Goal: Transaction & Acquisition: Subscribe to service/newsletter

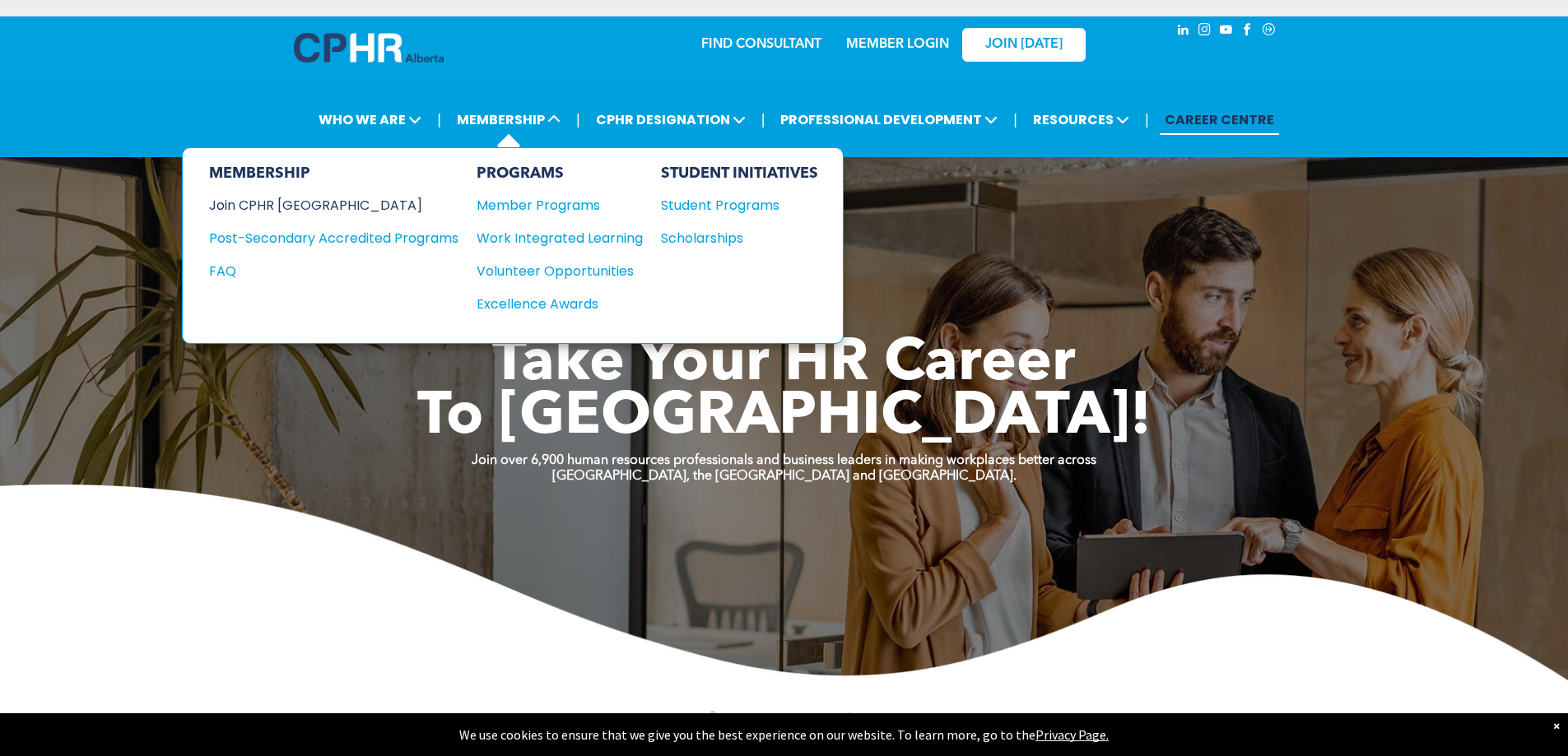
click at [300, 206] on div "Join CPHR [GEOGRAPHIC_DATA]" at bounding box center [321, 205] width 224 height 21
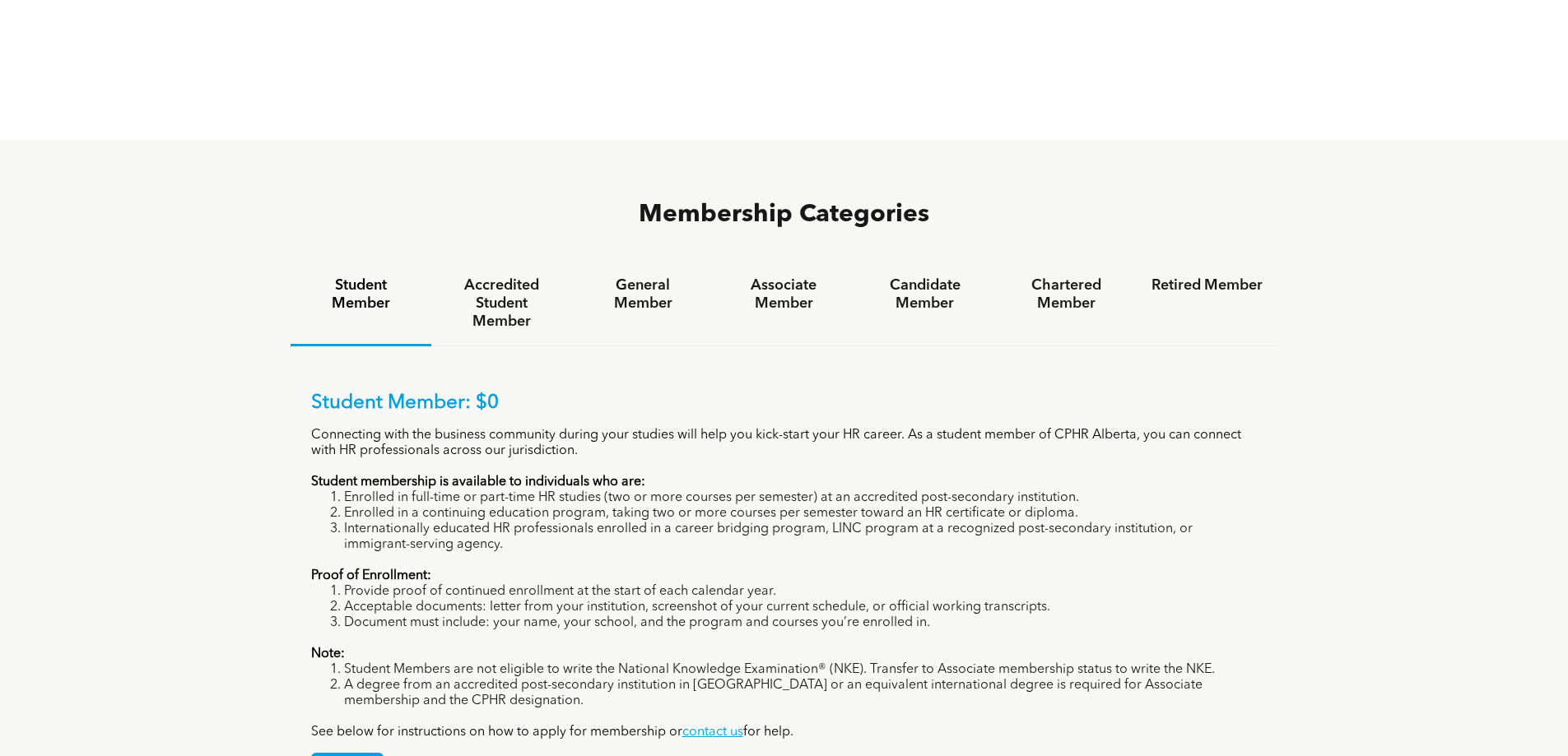
scroll to position [988, 0]
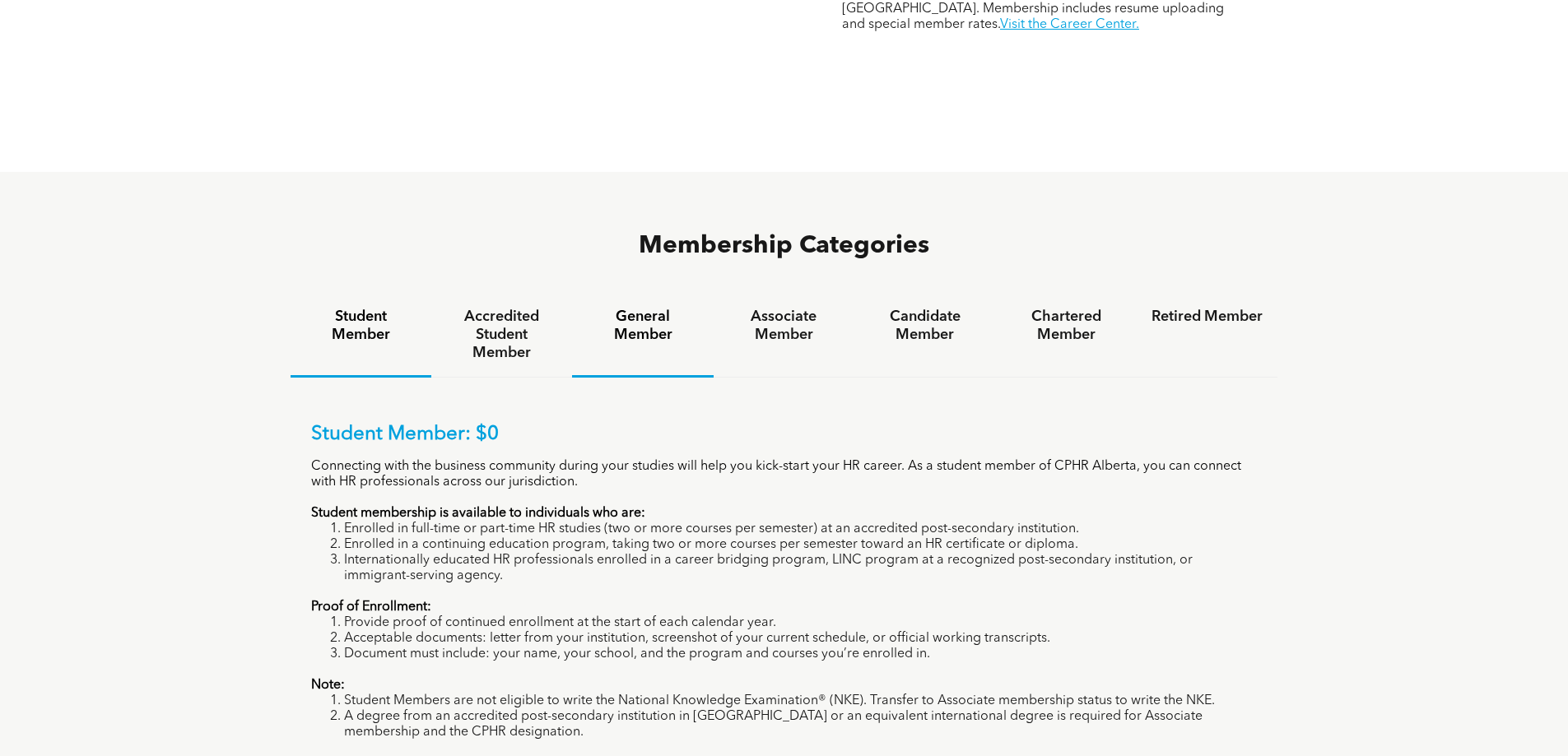
click at [655, 308] on h4 "General Member" at bounding box center [642, 326] width 111 height 36
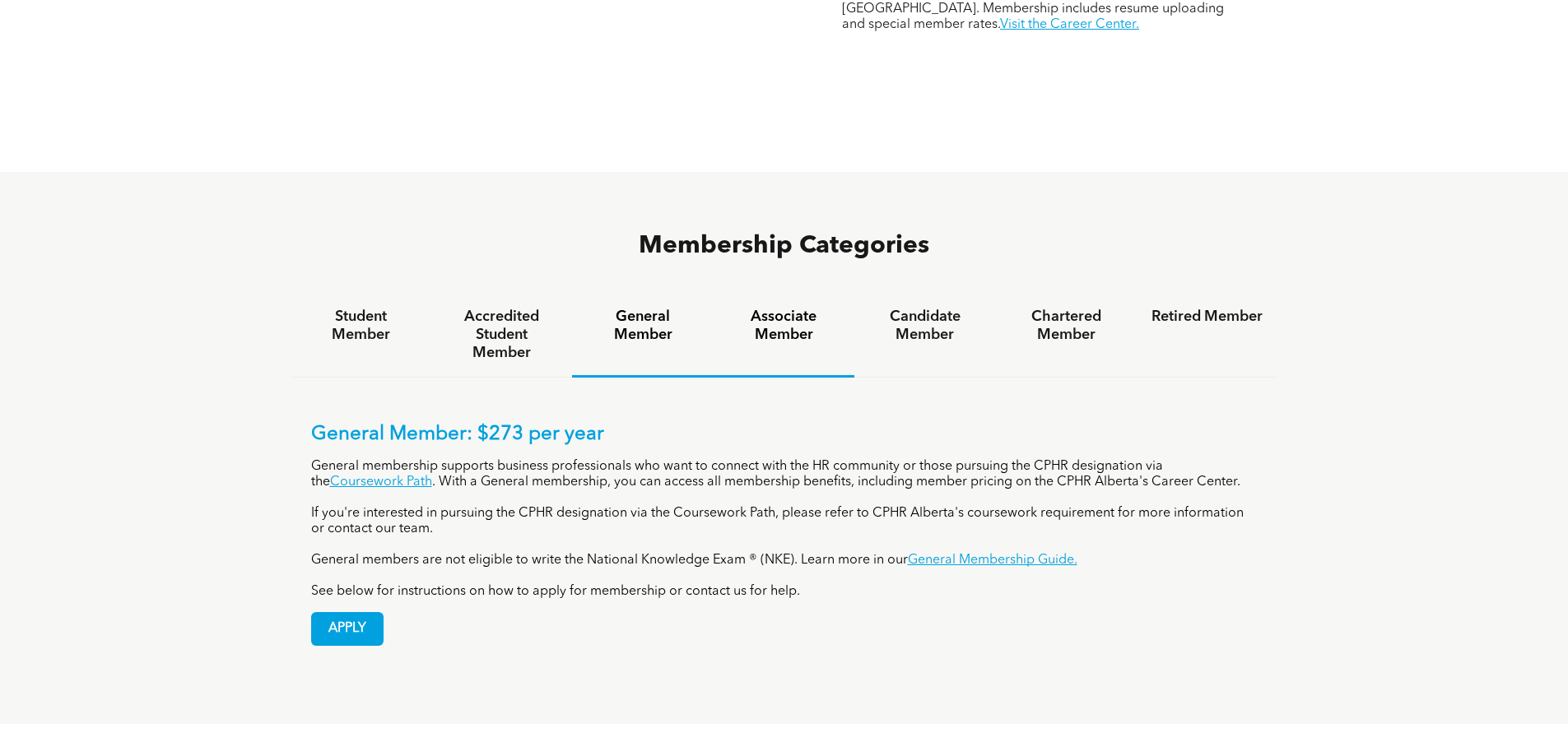
click at [768, 308] on h4 "Associate Member" at bounding box center [784, 326] width 111 height 36
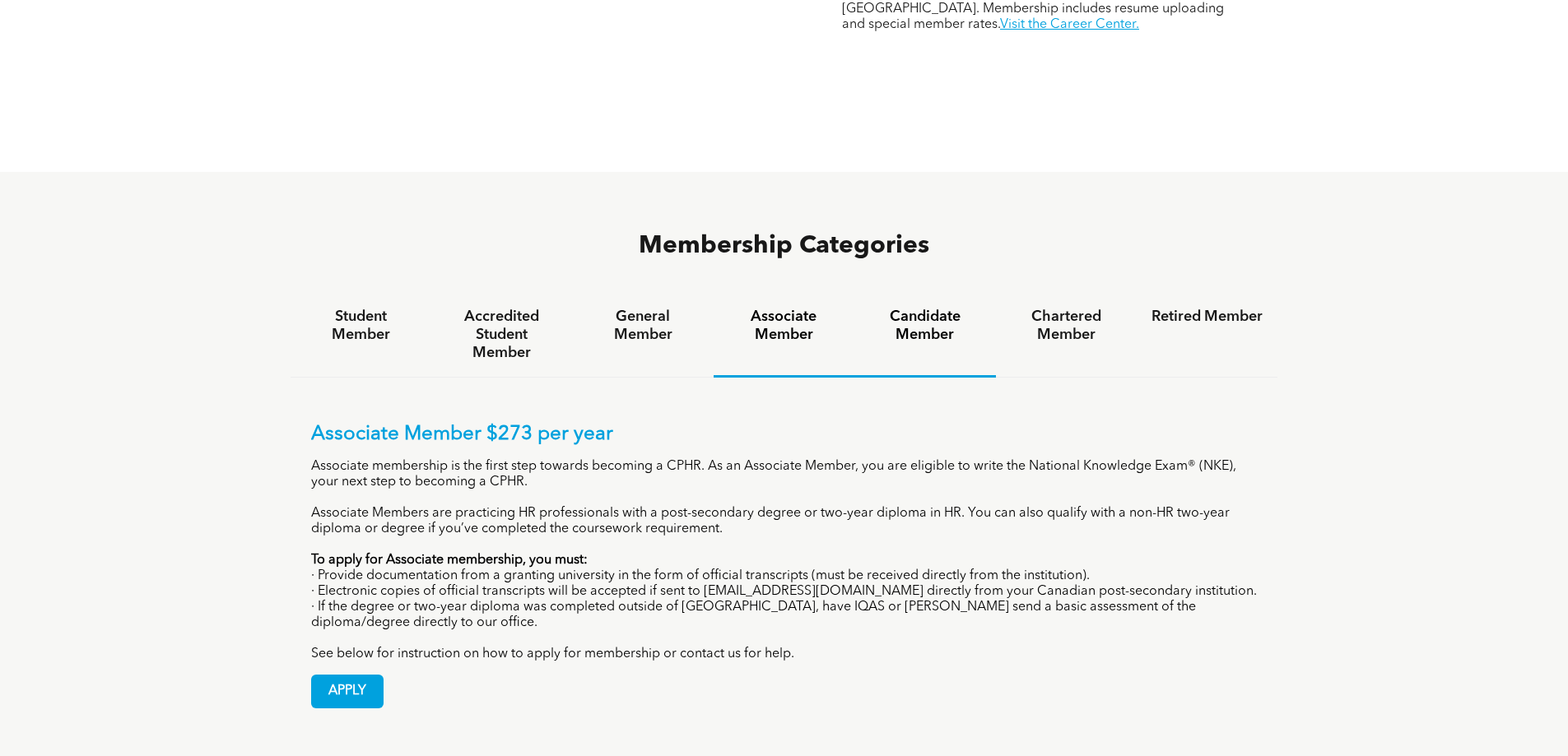
click at [902, 308] on h4 "Candidate Member" at bounding box center [924, 326] width 111 height 36
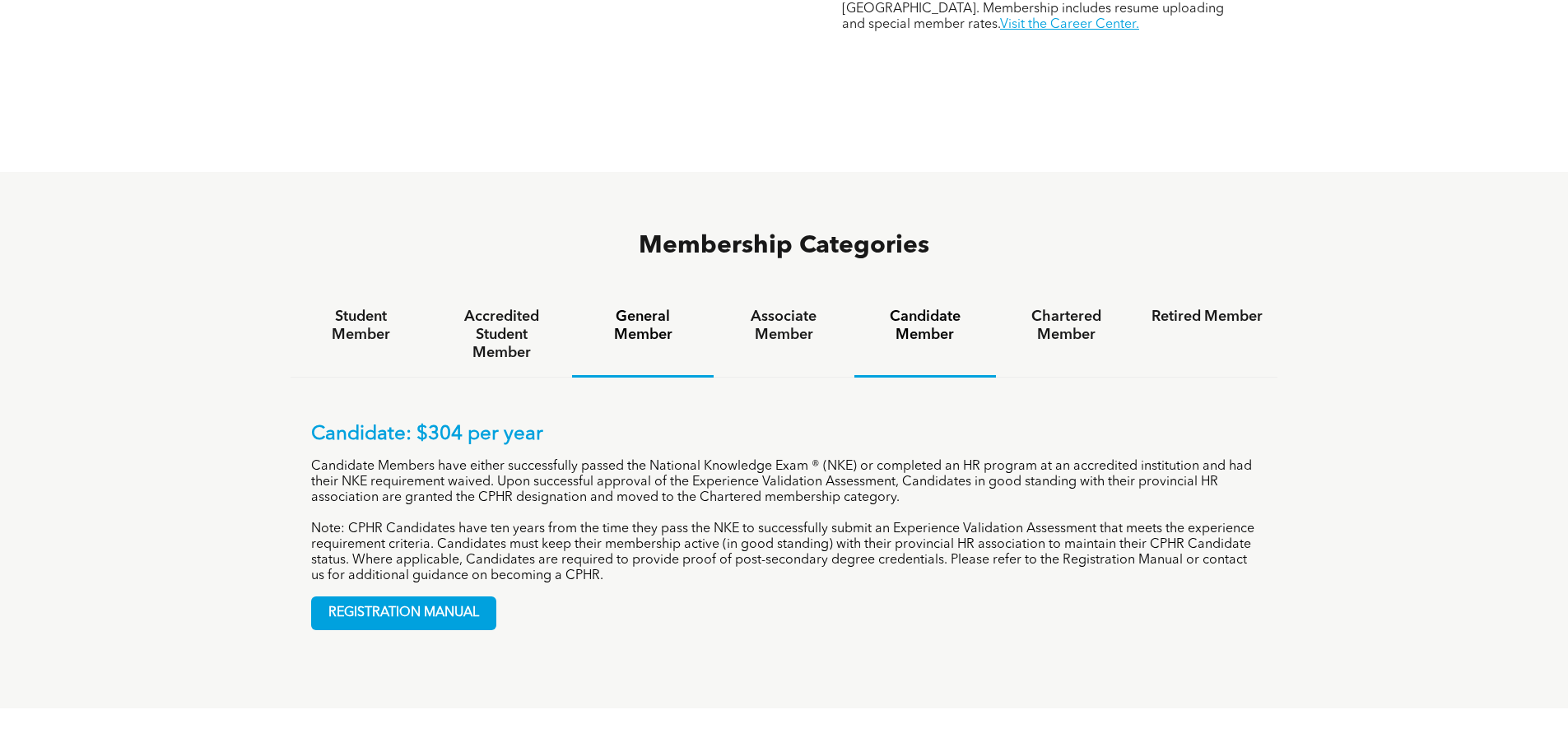
click at [649, 308] on h4 "General Member" at bounding box center [642, 326] width 111 height 36
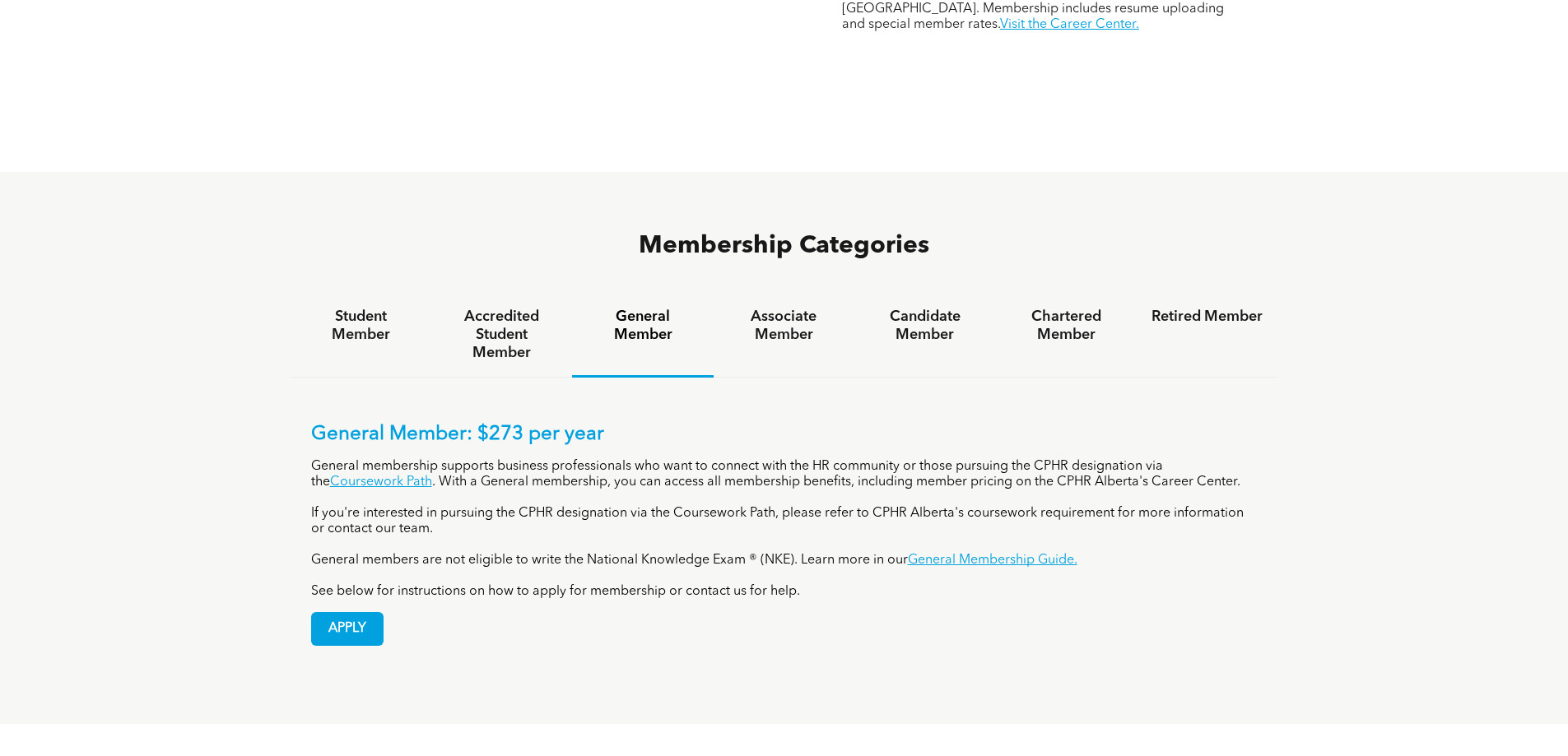
click at [623, 308] on h4 "General Member" at bounding box center [642, 326] width 111 height 36
click at [497, 308] on h4 "Accredited Student Member" at bounding box center [501, 335] width 111 height 54
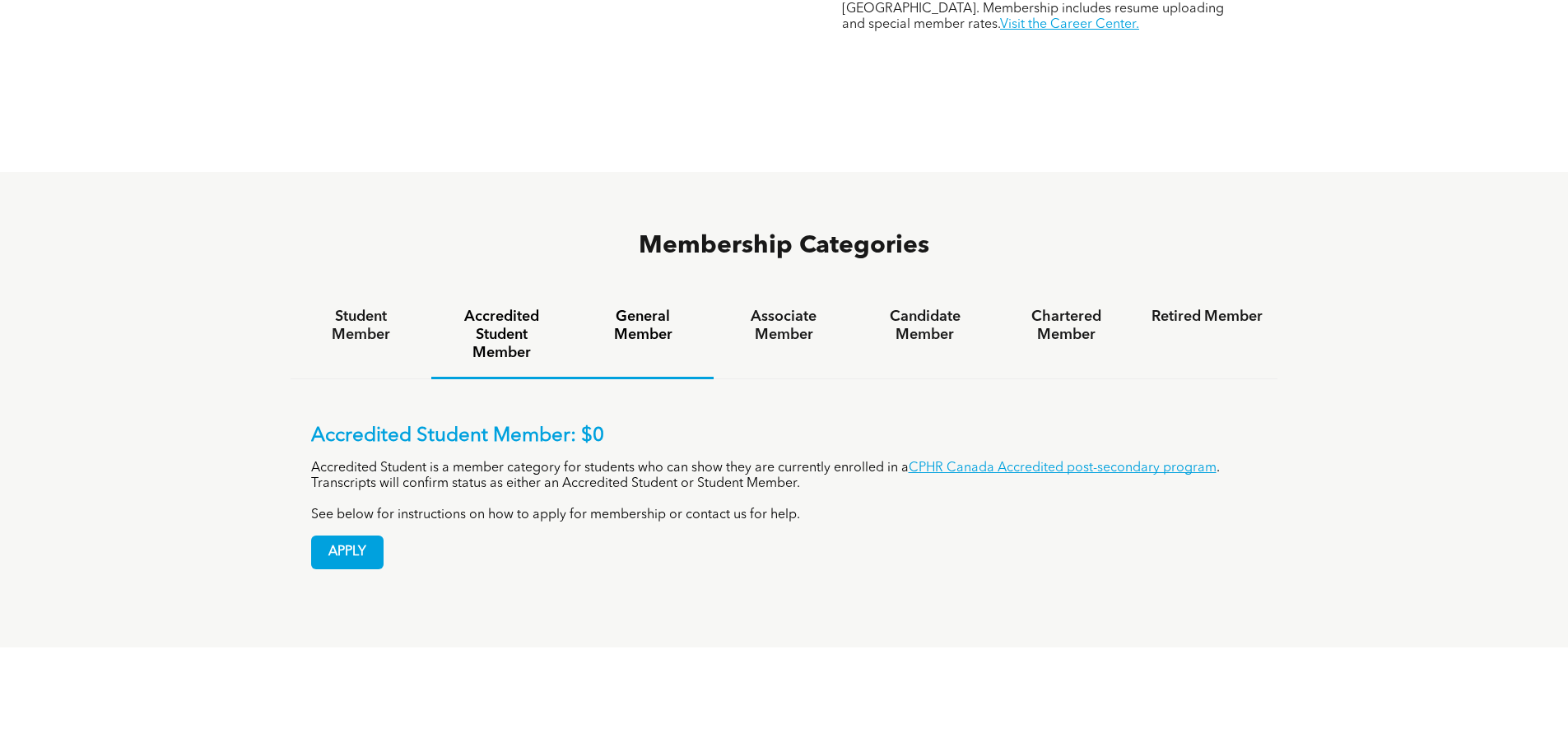
click at [648, 308] on h4 "General Member" at bounding box center [642, 326] width 111 height 36
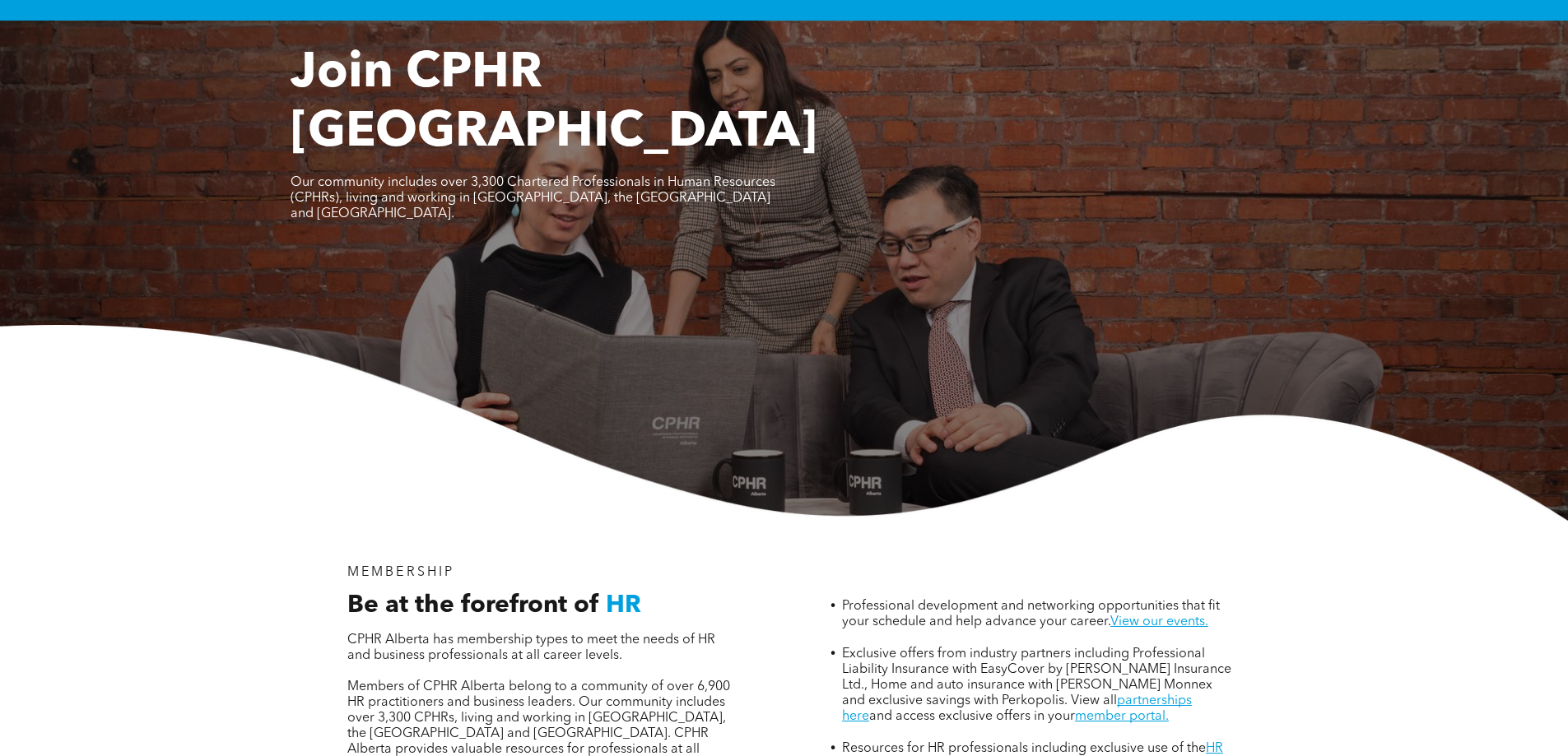
scroll to position [0, 0]
